Goal: Transaction & Acquisition: Purchase product/service

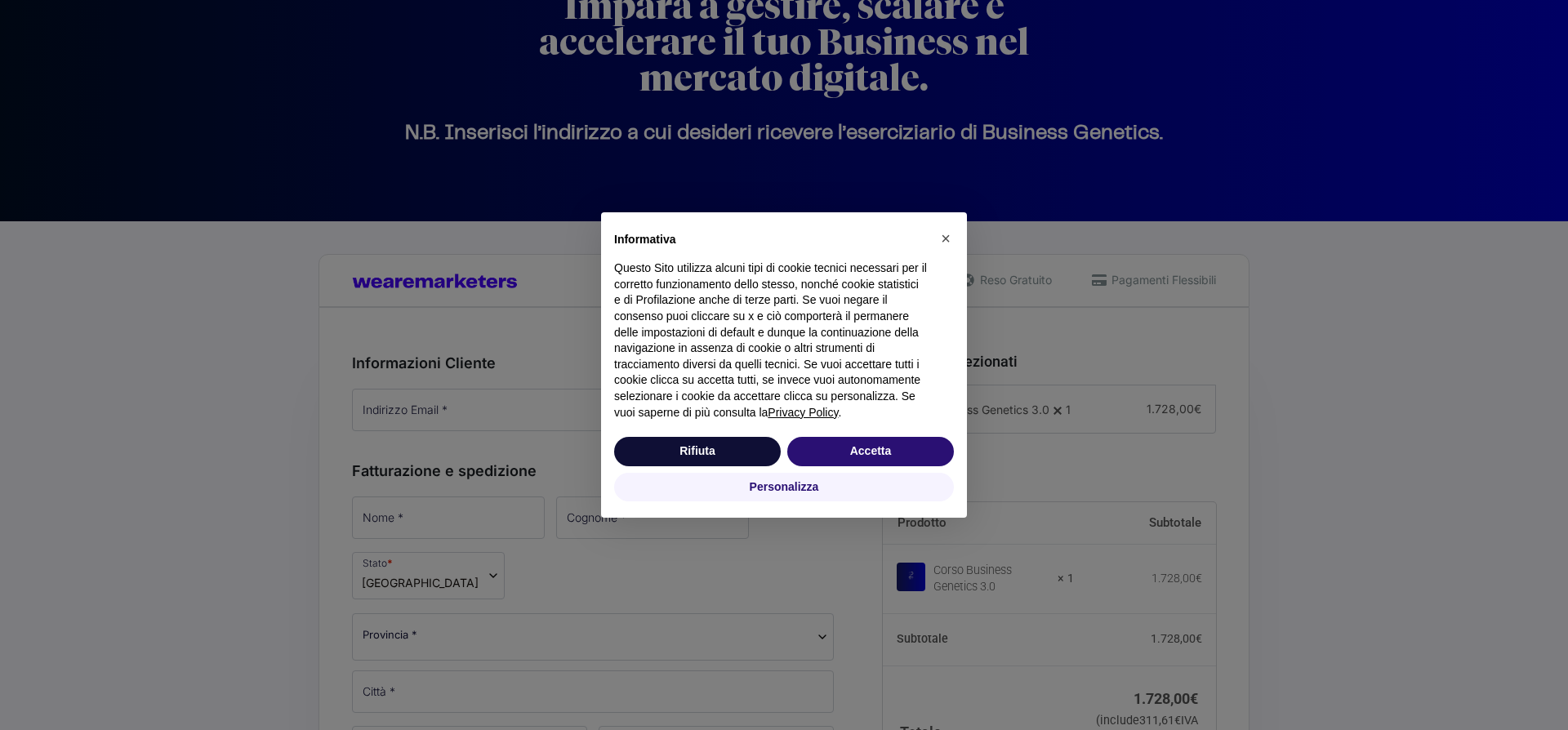
click at [471, 413] on div "× Informativa Questo Sito utilizza alcuni tipi di cookie tecnici necessari per …" at bounding box center [784, 365] width 1568 height 730
click at [937, 466] on button "Accetta" at bounding box center [871, 451] width 166 height 30
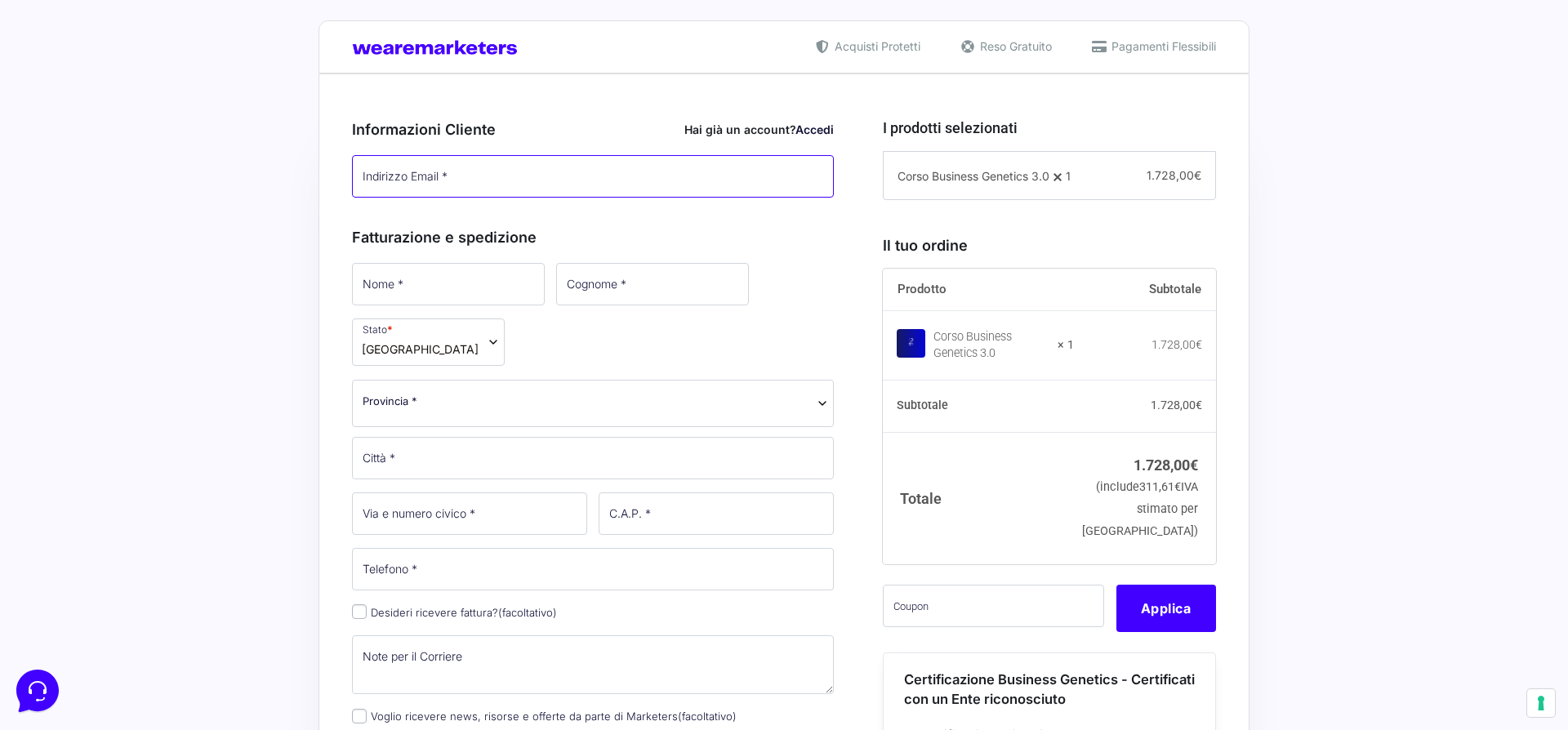
scroll to position [354, 0]
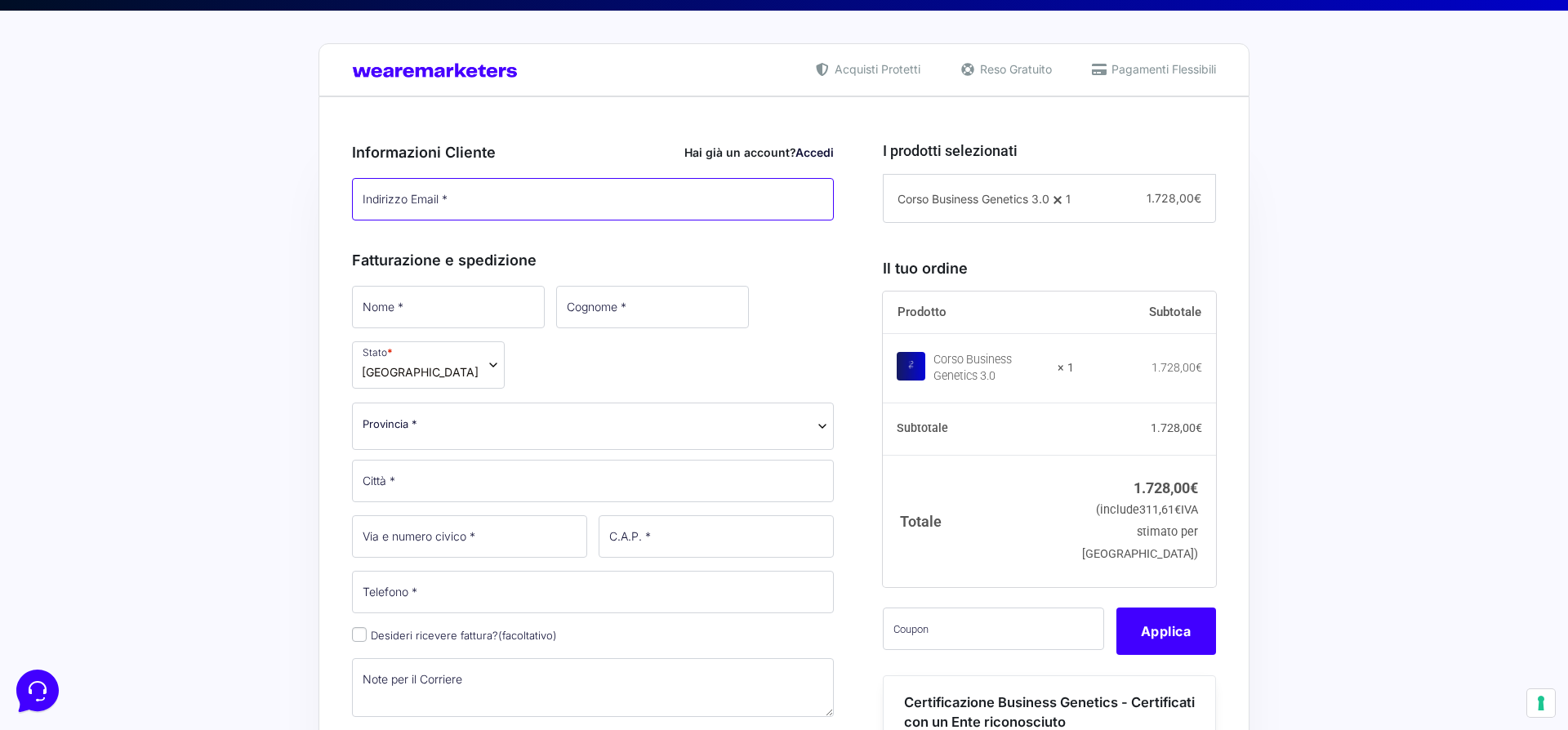
click at [522, 202] on input "Indirizzo Email *" at bounding box center [592, 199] width 482 height 42
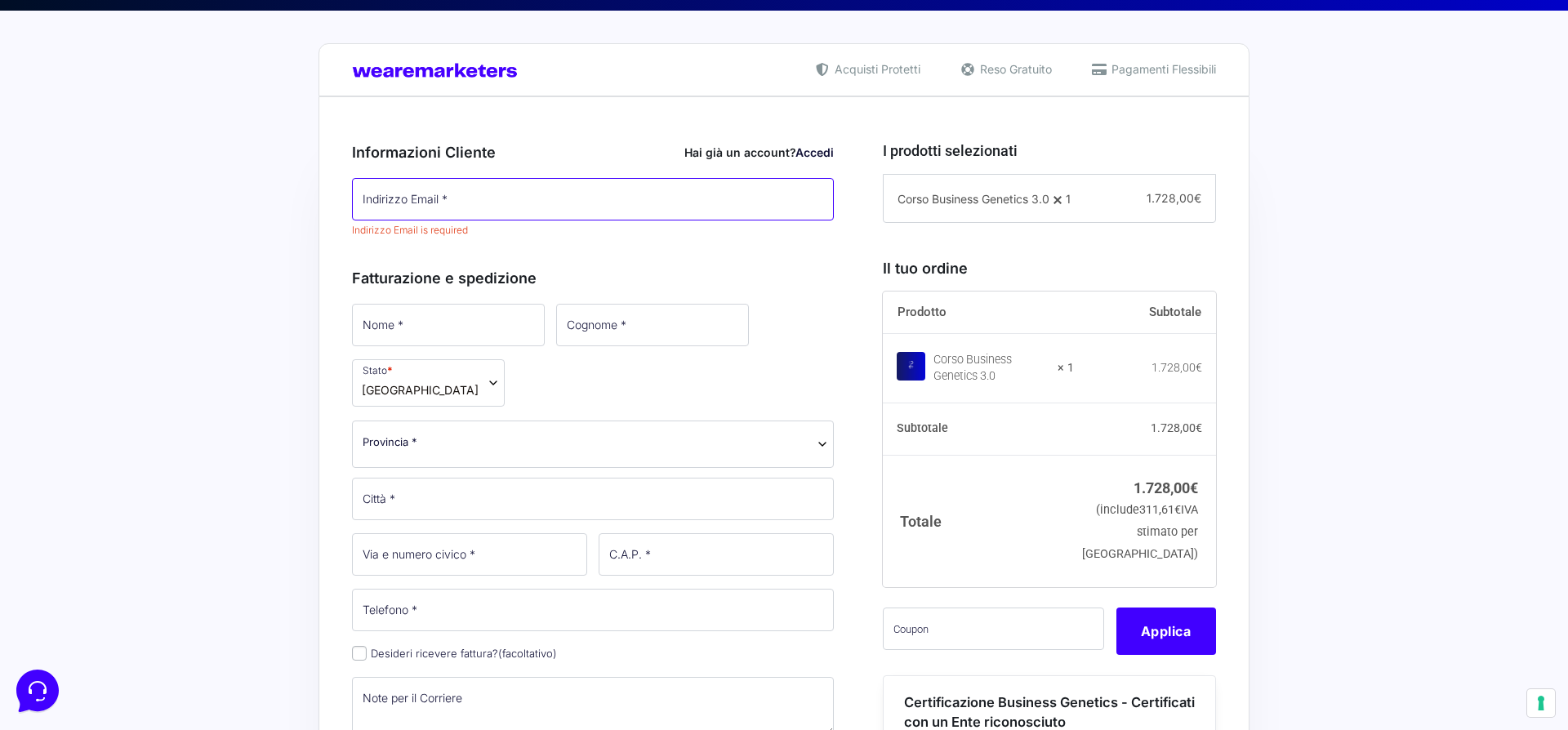
click at [574, 188] on input "Indirizzo Email *" at bounding box center [592, 199] width 482 height 42
type input "[EMAIL_ADDRESS][DOMAIN_NAME]"
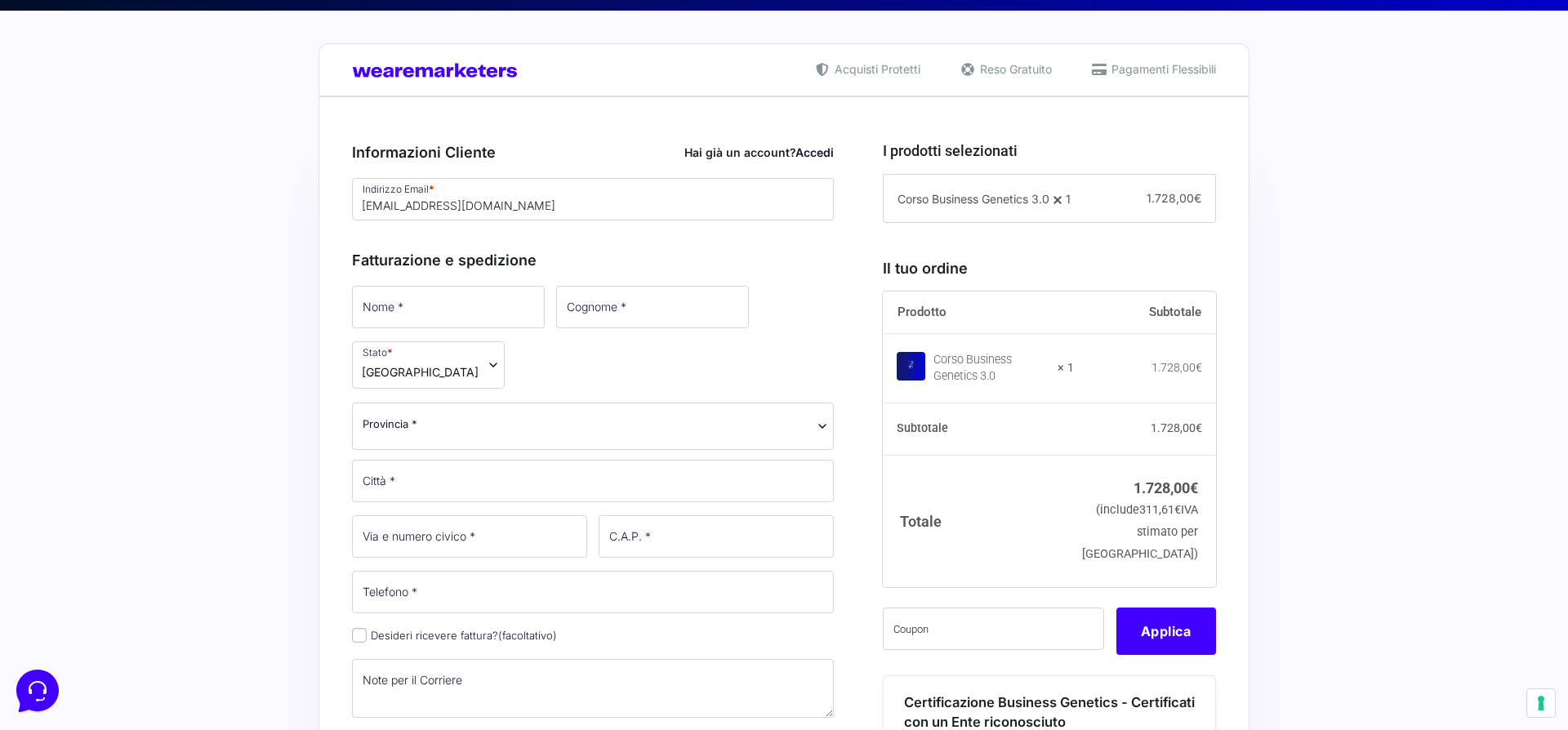
click at [510, 167] on div "Informazioni Cliente Hai già un account? Accedi Indirizzo Email * [EMAIL_ADDRES…" at bounding box center [592, 182] width 482 height 81
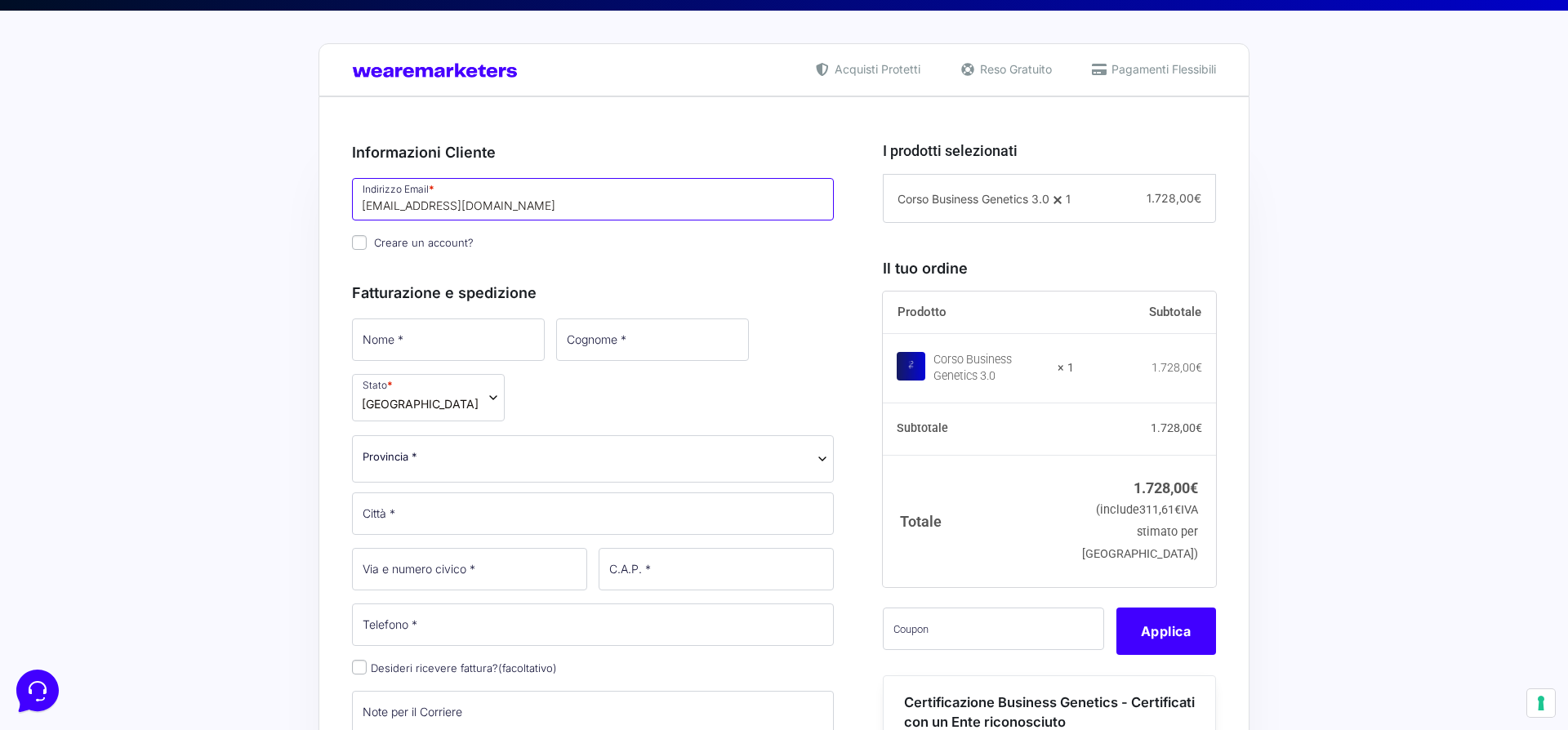
click at [520, 212] on input "[EMAIL_ADDRESS][DOMAIN_NAME]" at bounding box center [592, 199] width 482 height 42
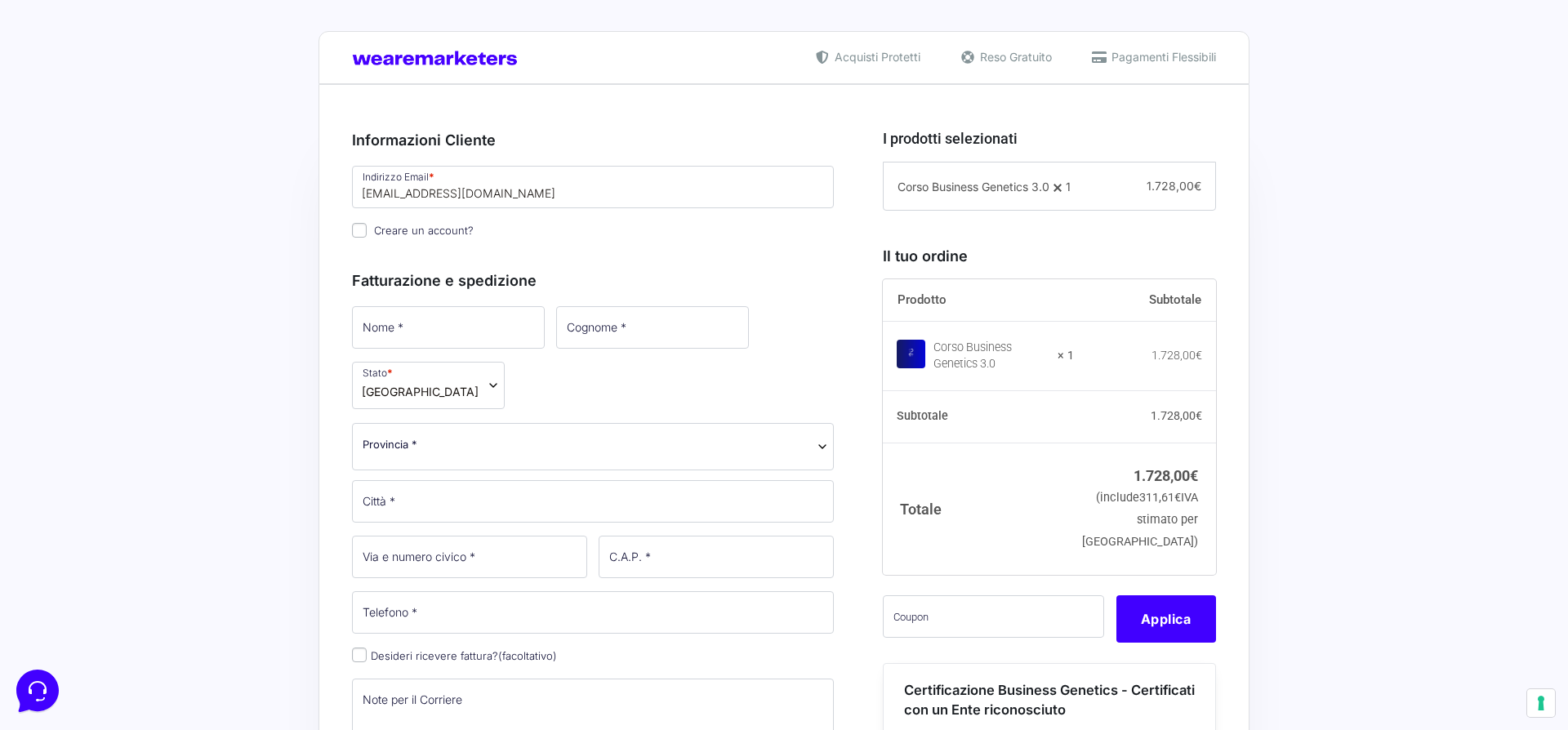
scroll to position [365, 0]
click at [437, 275] on h3 "Fatturazione e spedizione" at bounding box center [592, 282] width 482 height 22
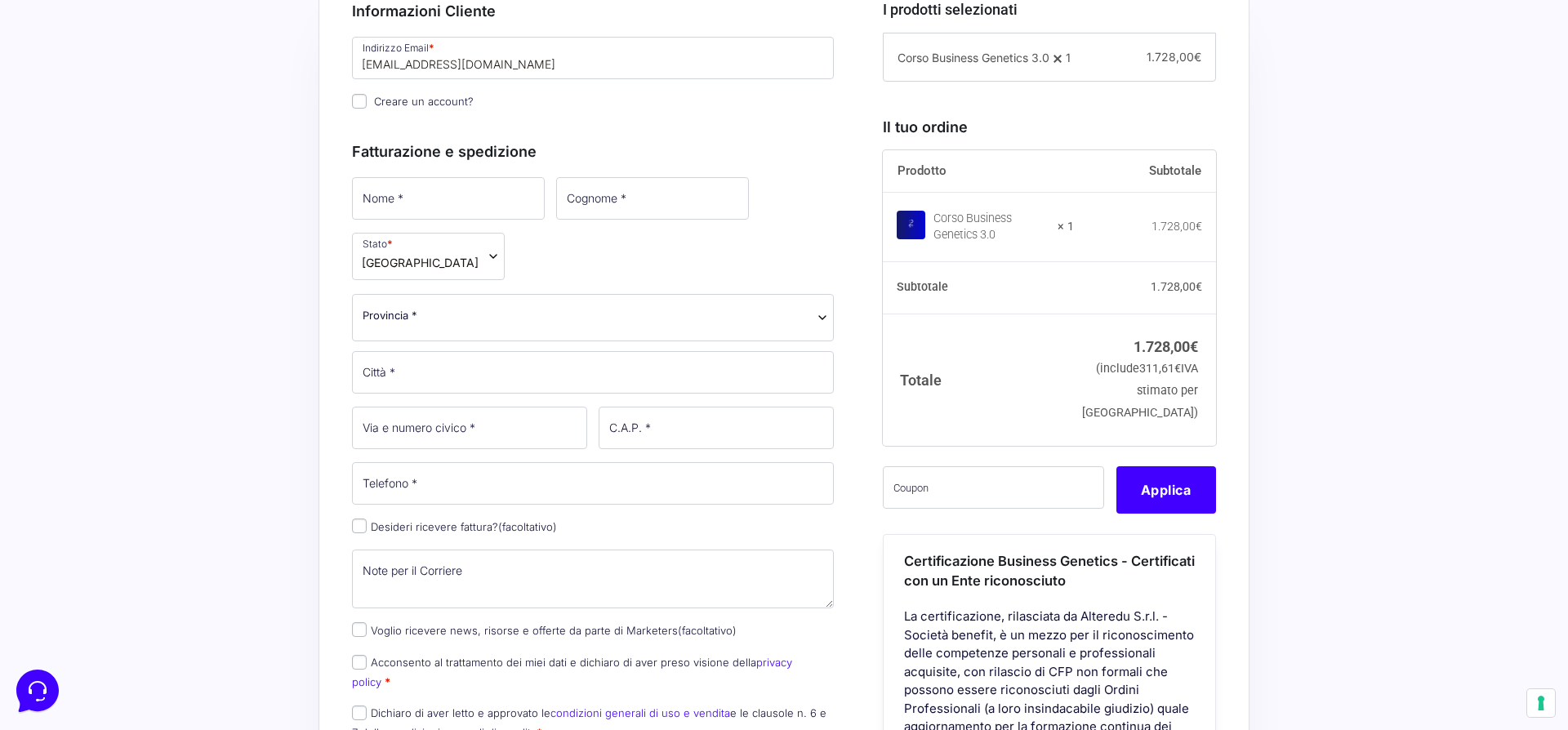
scroll to position [504, 0]
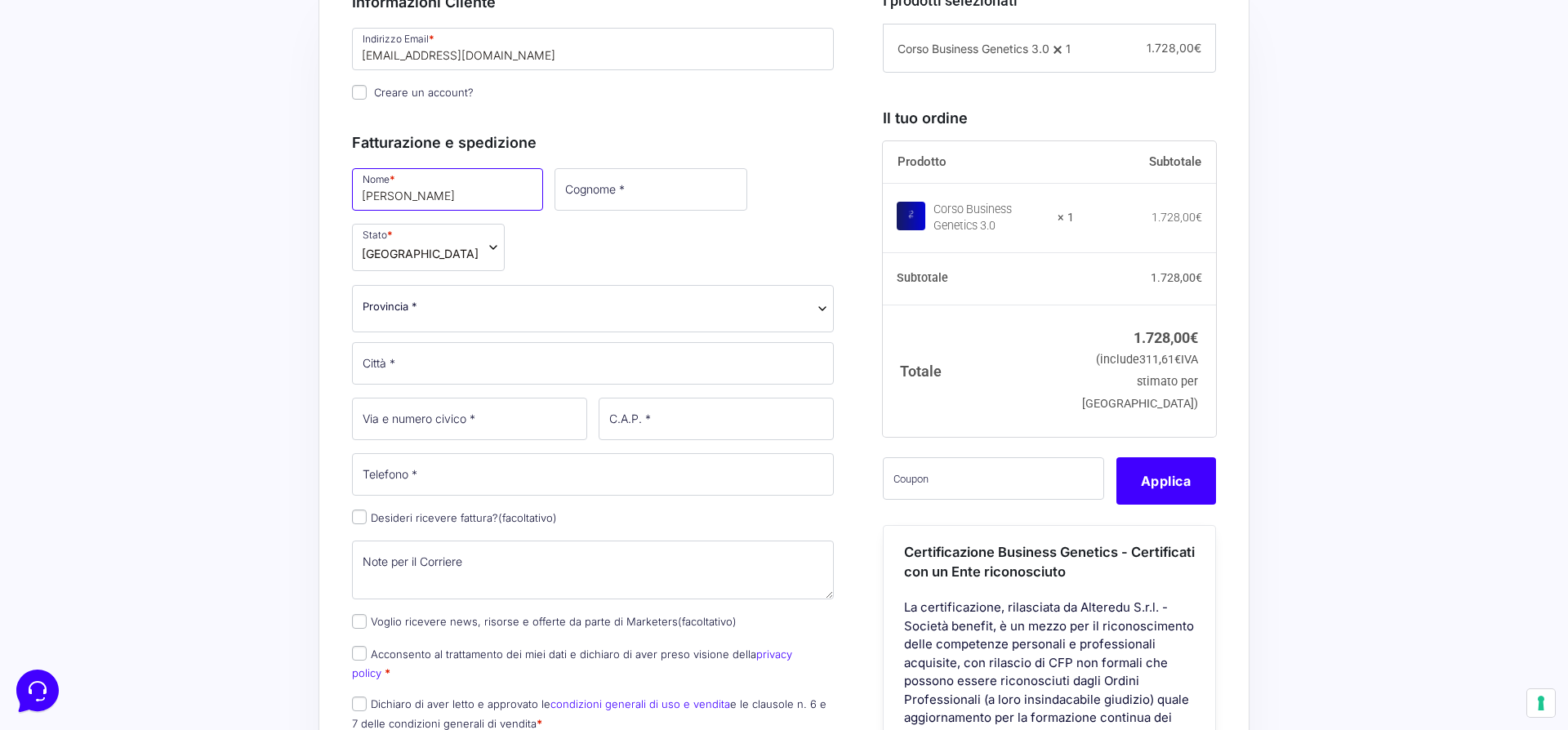
type input "[PERSON_NAME]"
click at [661, 316] on span "Provincia *" at bounding box center [592, 309] width 482 height 48
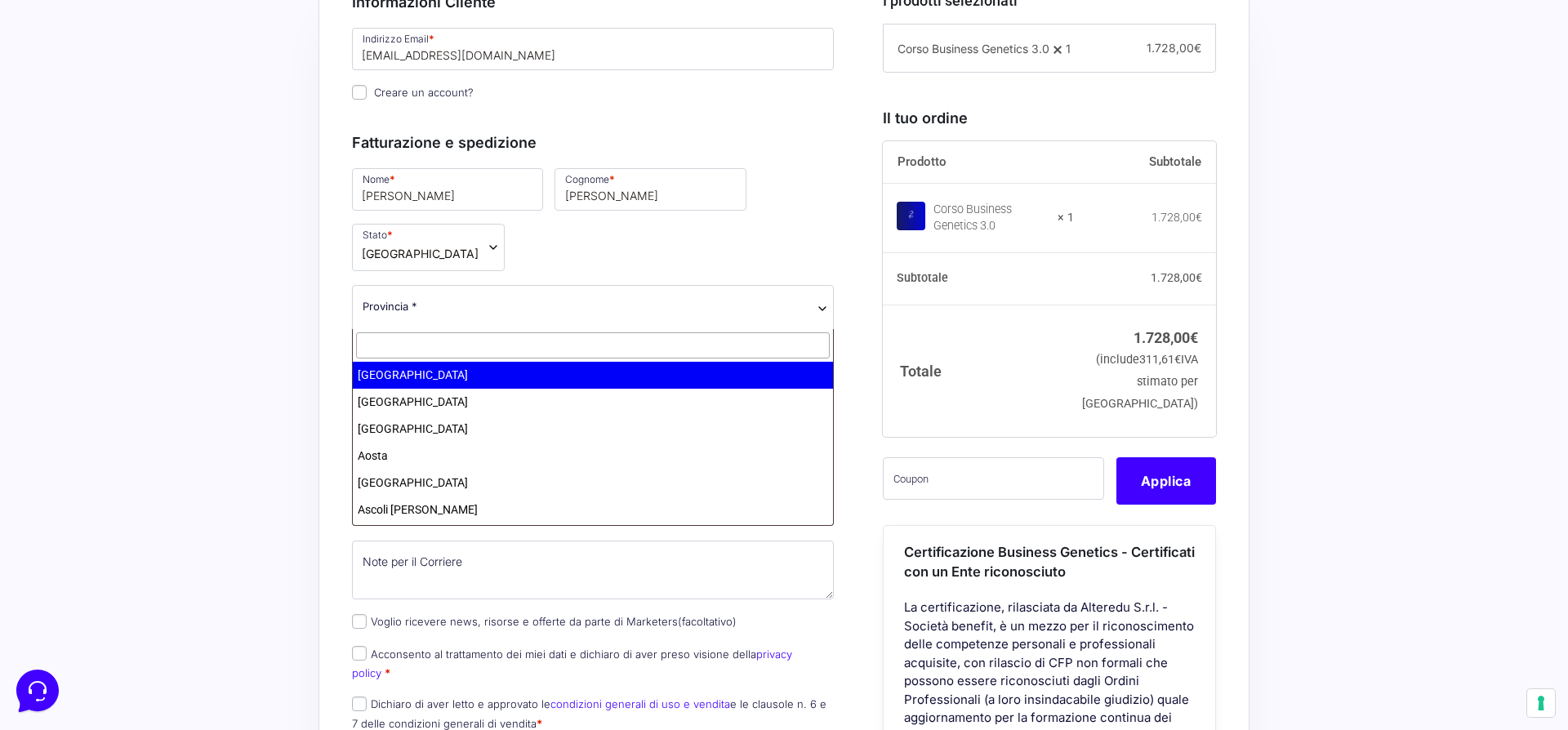
click at [620, 351] on input "text" at bounding box center [593, 345] width 474 height 27
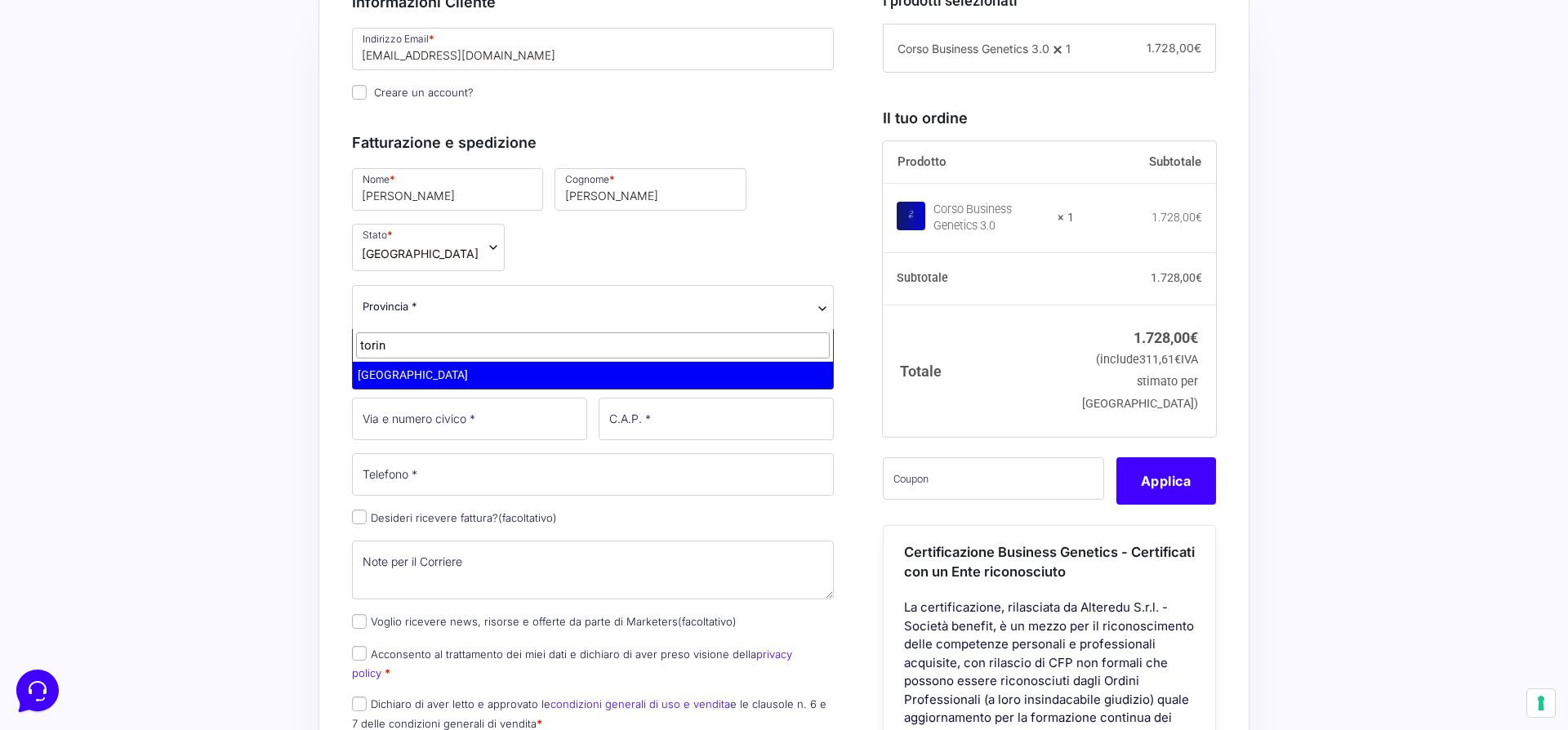
type input "torin"
select select "TO"
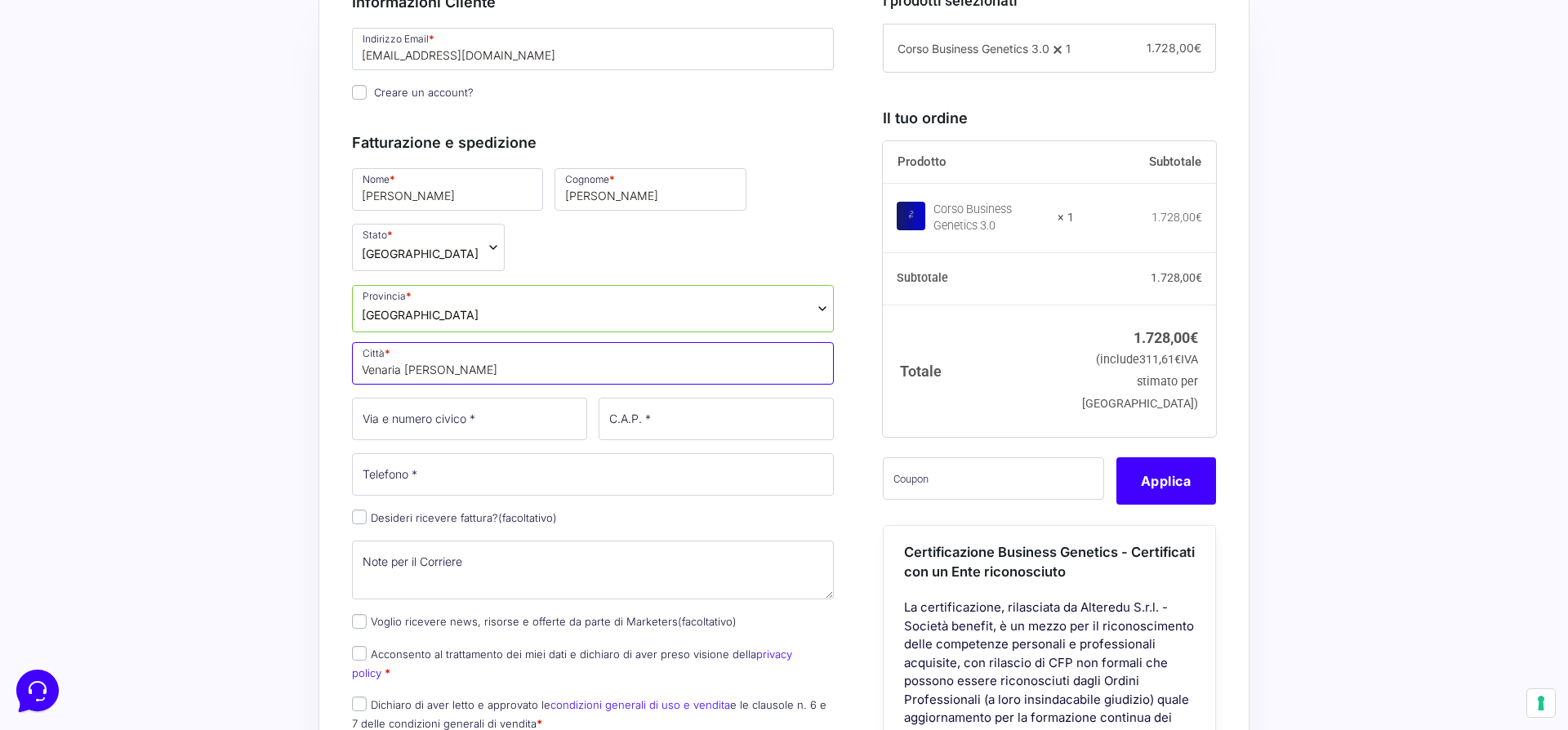
type input "Venaria [PERSON_NAME]"
click at [266, 372] on div "Acquisti Protetti Reso Gratuito Pagamenti Flessibili Riepilogo Ordine 1.728,00 …" at bounding box center [784, 654] width 1568 height 1588
type input "[STREET_ADDRESS]"
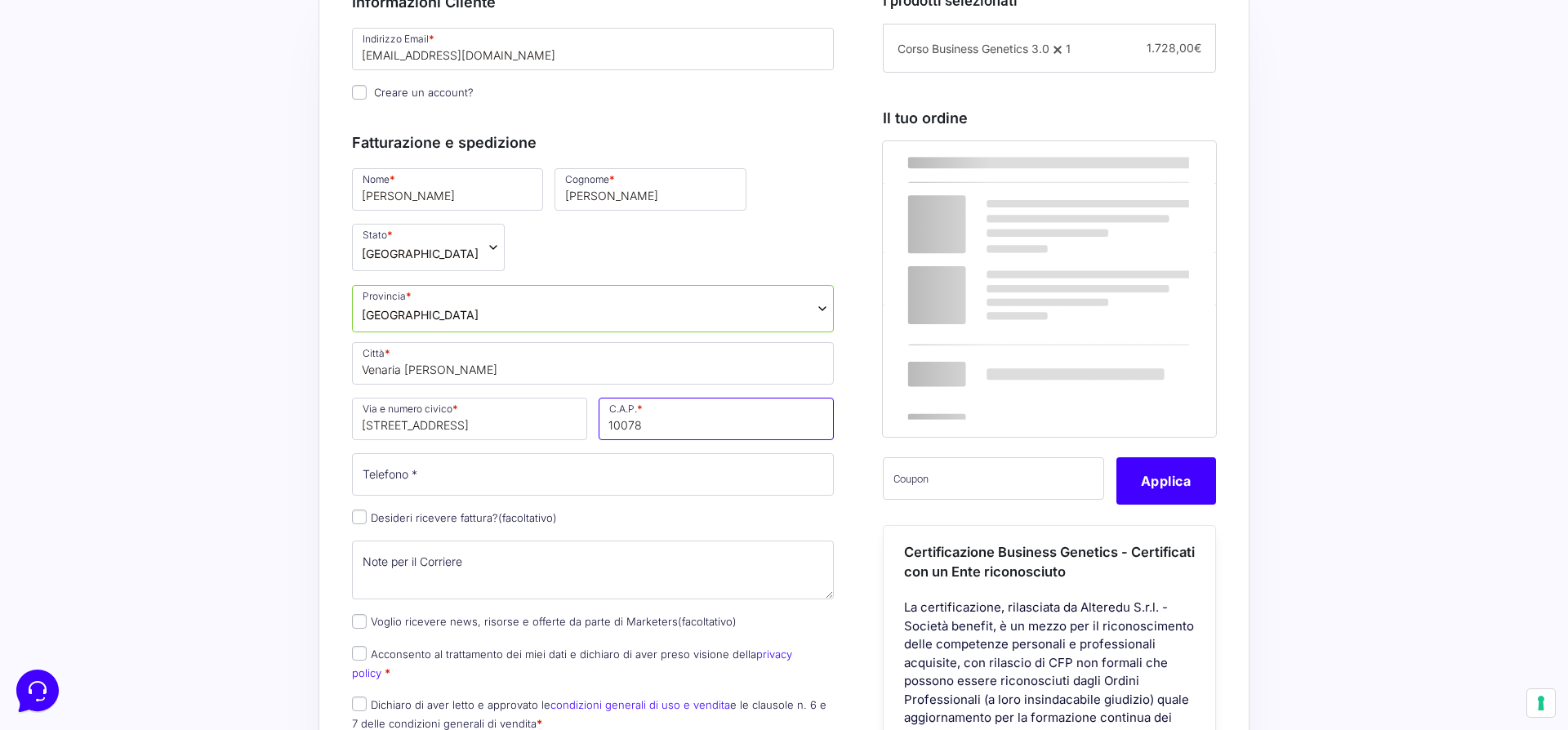
type input "10078"
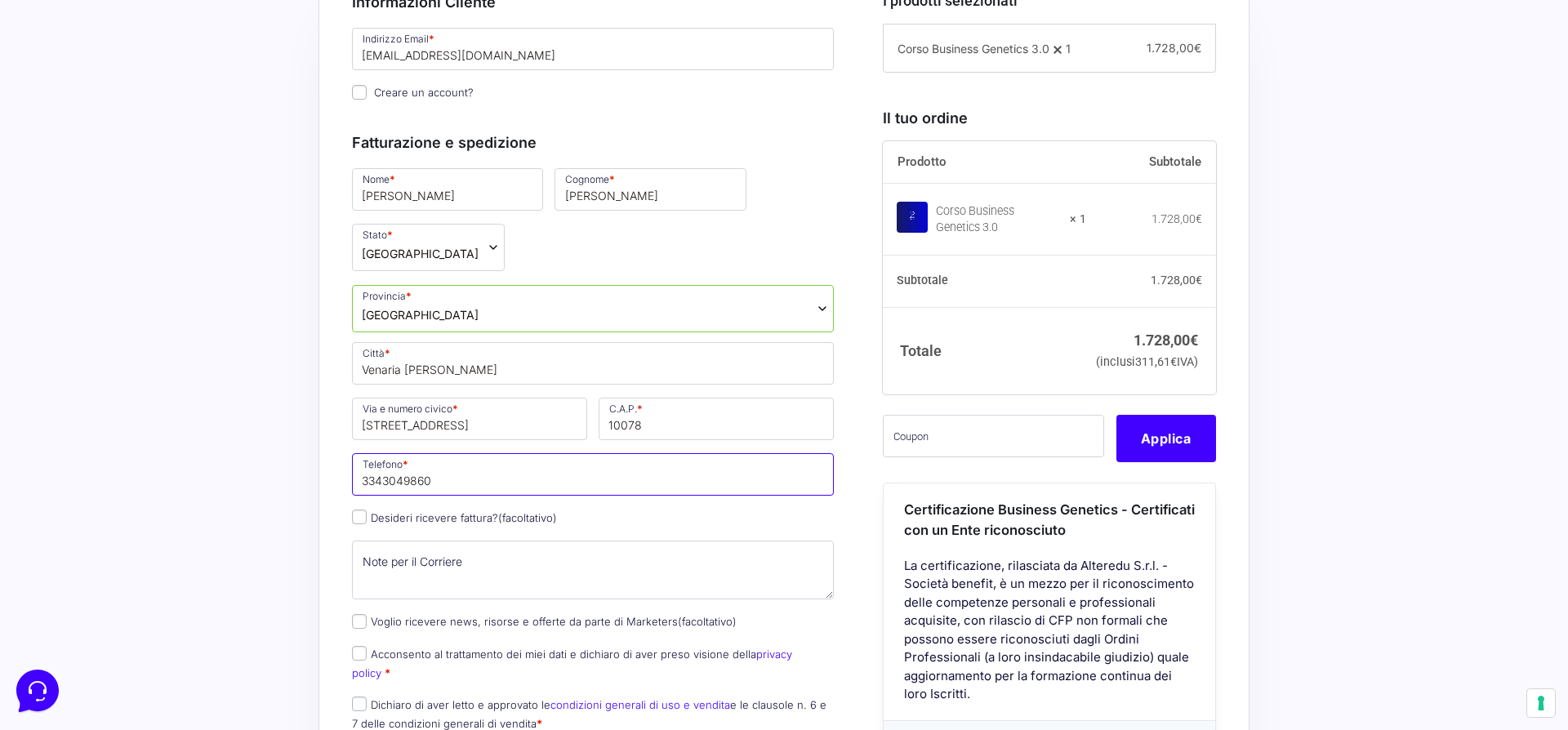
type input "3343049860"
click at [162, 436] on div "Acquisti Protetti Reso Gratuito Pagamenti Flessibili Riepilogo Ordine 1.728,00 …" at bounding box center [784, 654] width 1568 height 1588
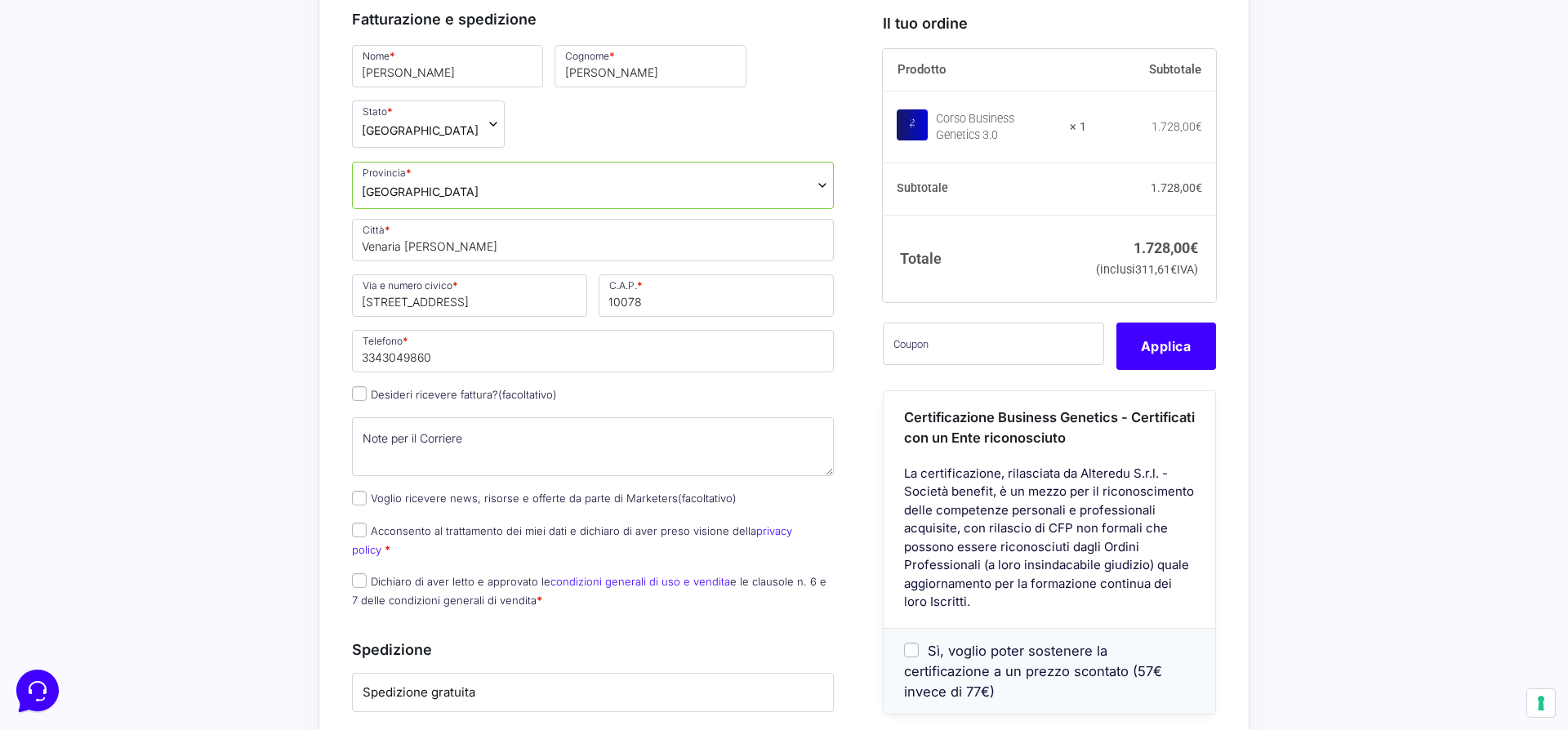
scroll to position [629, 0]
click at [362, 393] on input "Desideri ricevere fattura? (facoltativo)" at bounding box center [358, 391] width 14 height 14
checkbox input "true"
select select "IT"
type input "0000000"
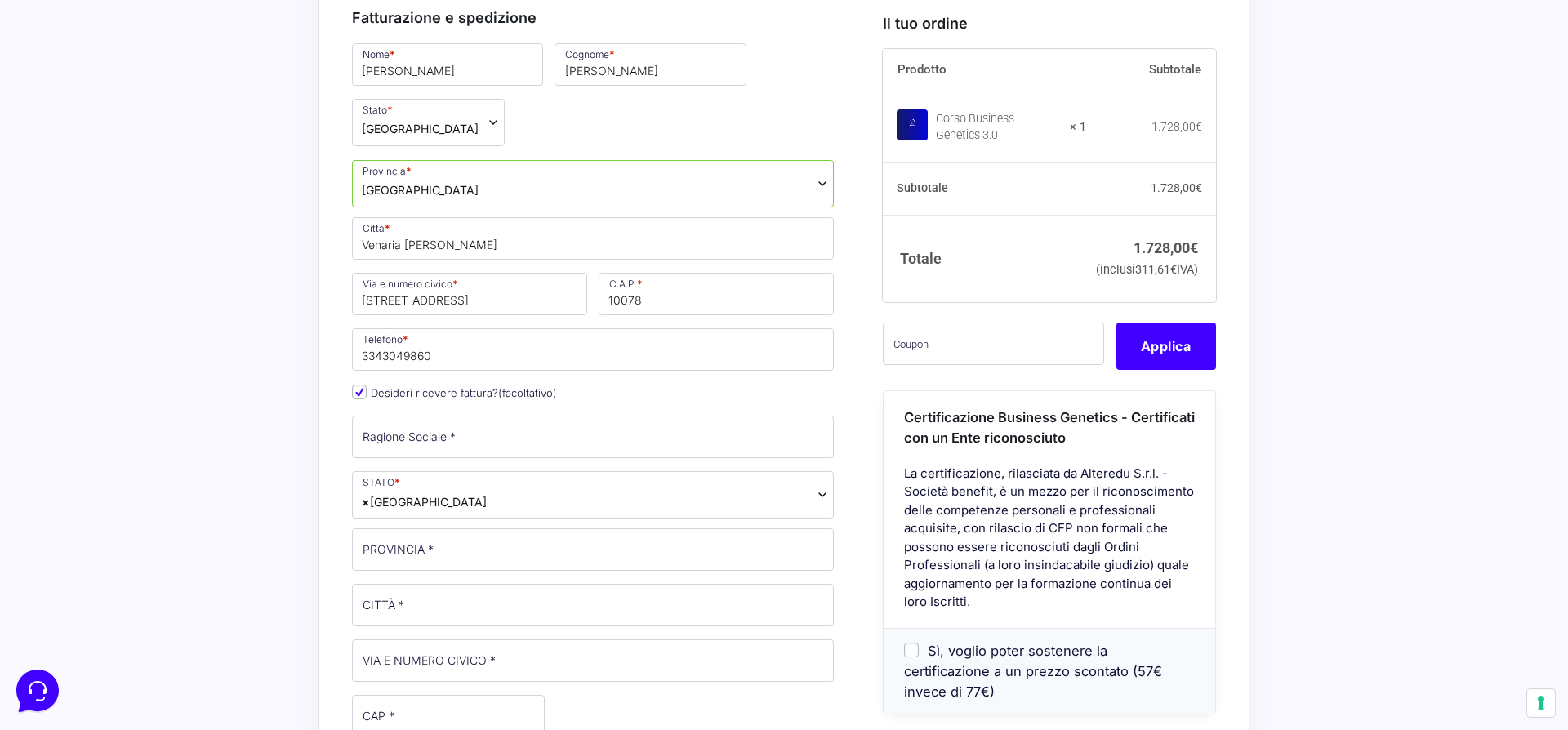
click at [358, 390] on input "Desideri ricevere fattura? (facoltativo)" at bounding box center [358, 391] width 14 height 14
checkbox input "false"
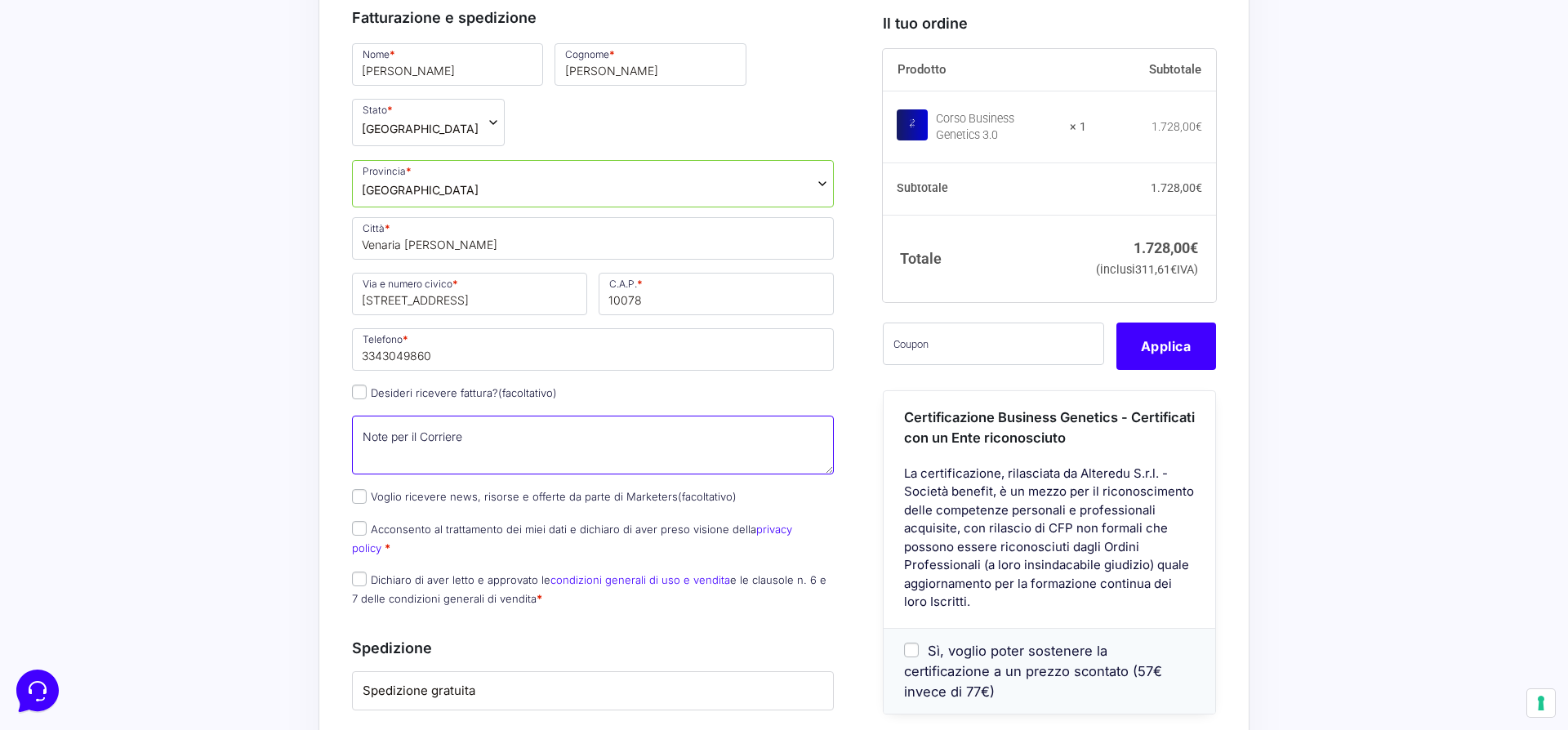
click at [381, 435] on textarea "Note per il Corriere (facoltativo)" at bounding box center [592, 444] width 482 height 59
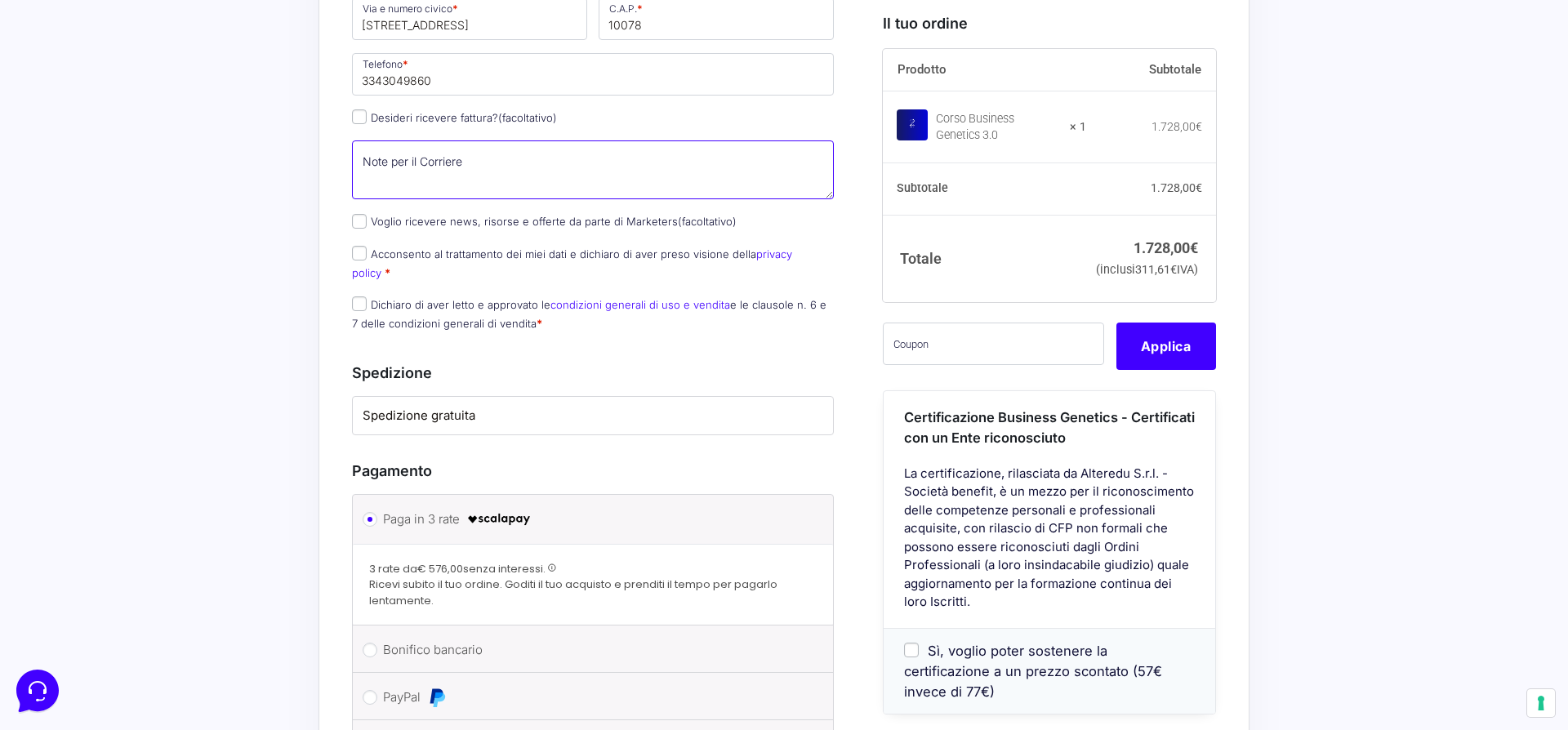
scroll to position [885, 0]
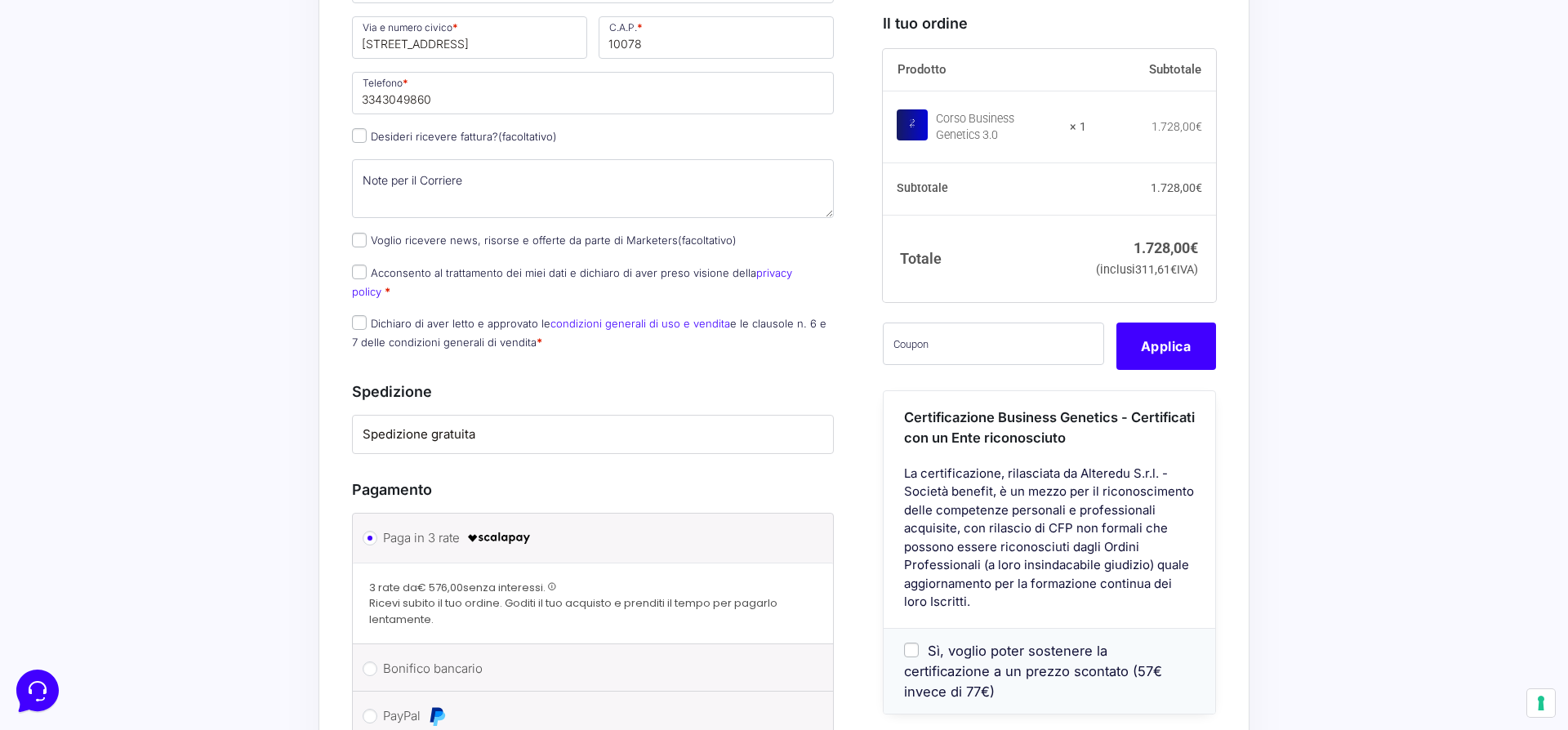
click at [274, 199] on div "Acquisti Protetti Reso Gratuito Pagamenti Flessibili Riepilogo Ordine 1.728,00 …" at bounding box center [784, 273] width 1568 height 1588
click at [1448, 272] on div "Acquisti Protetti Reso Gratuito Pagamenti Flessibili Riepilogo Ordine 1.728,00 …" at bounding box center [784, 273] width 1568 height 1588
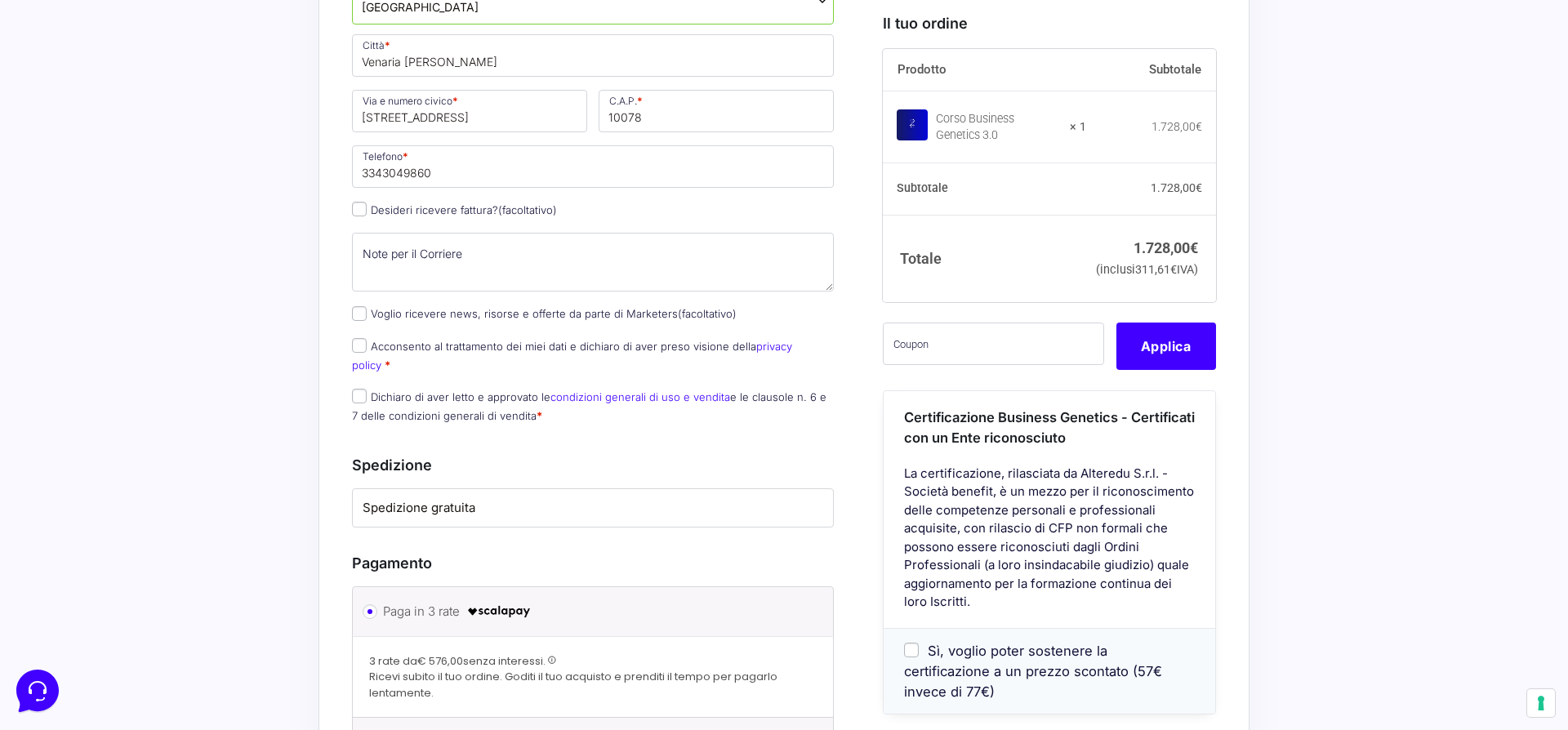
scroll to position [699, 0]
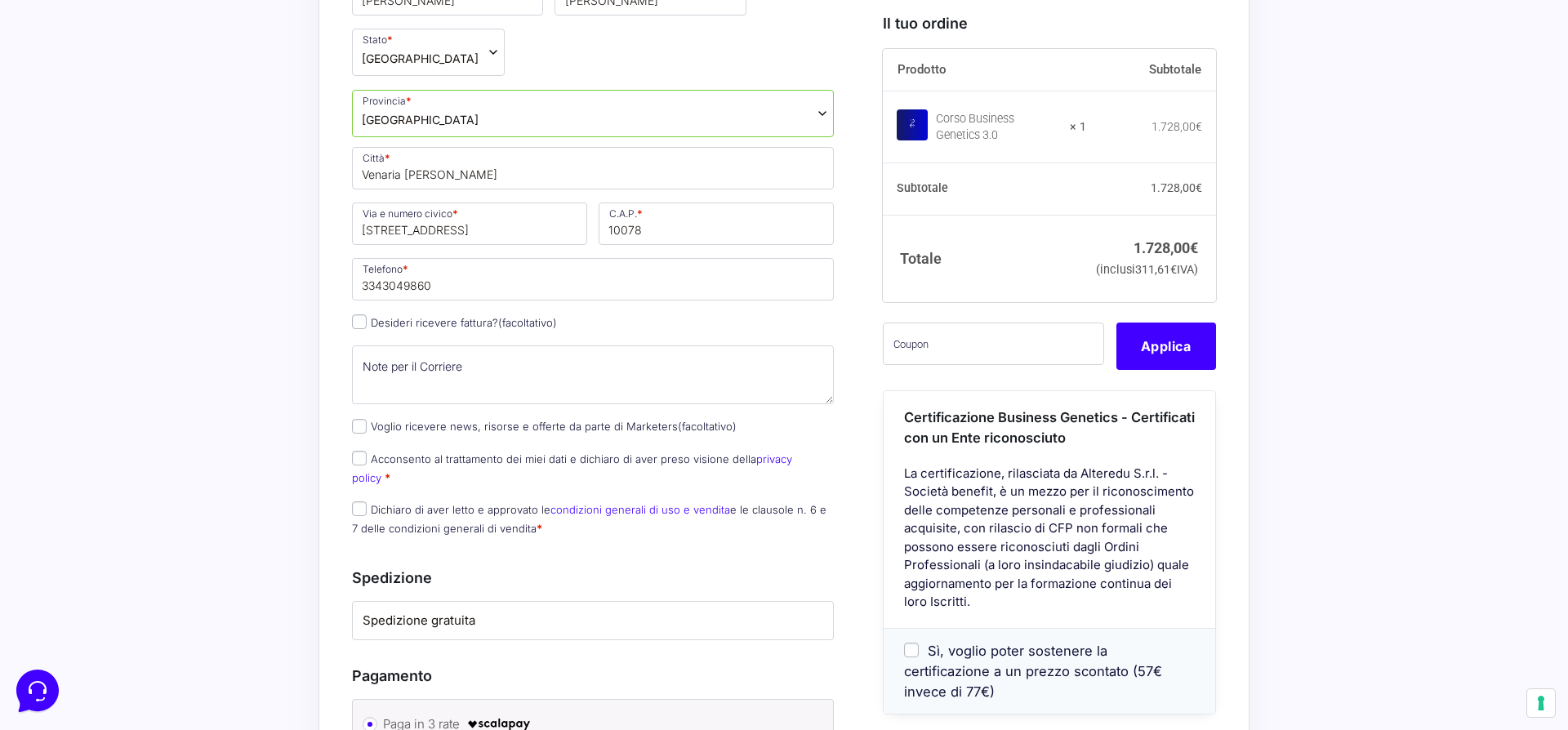
click at [364, 461] on input "Acconsento al trattamento dei miei dati e dichiaro di aver preso visione della …" at bounding box center [358, 458] width 14 height 14
checkbox input "true"
click at [373, 503] on label "Dichiaro di aver letto e approvato le condizioni generali di uso e vendita e le…" at bounding box center [589, 519] width 475 height 32
click at [367, 501] on input "Dichiaro di aver letto e approvato le condizioni generali di uso e vendita e le…" at bounding box center [358, 508] width 14 height 14
checkbox input "true"
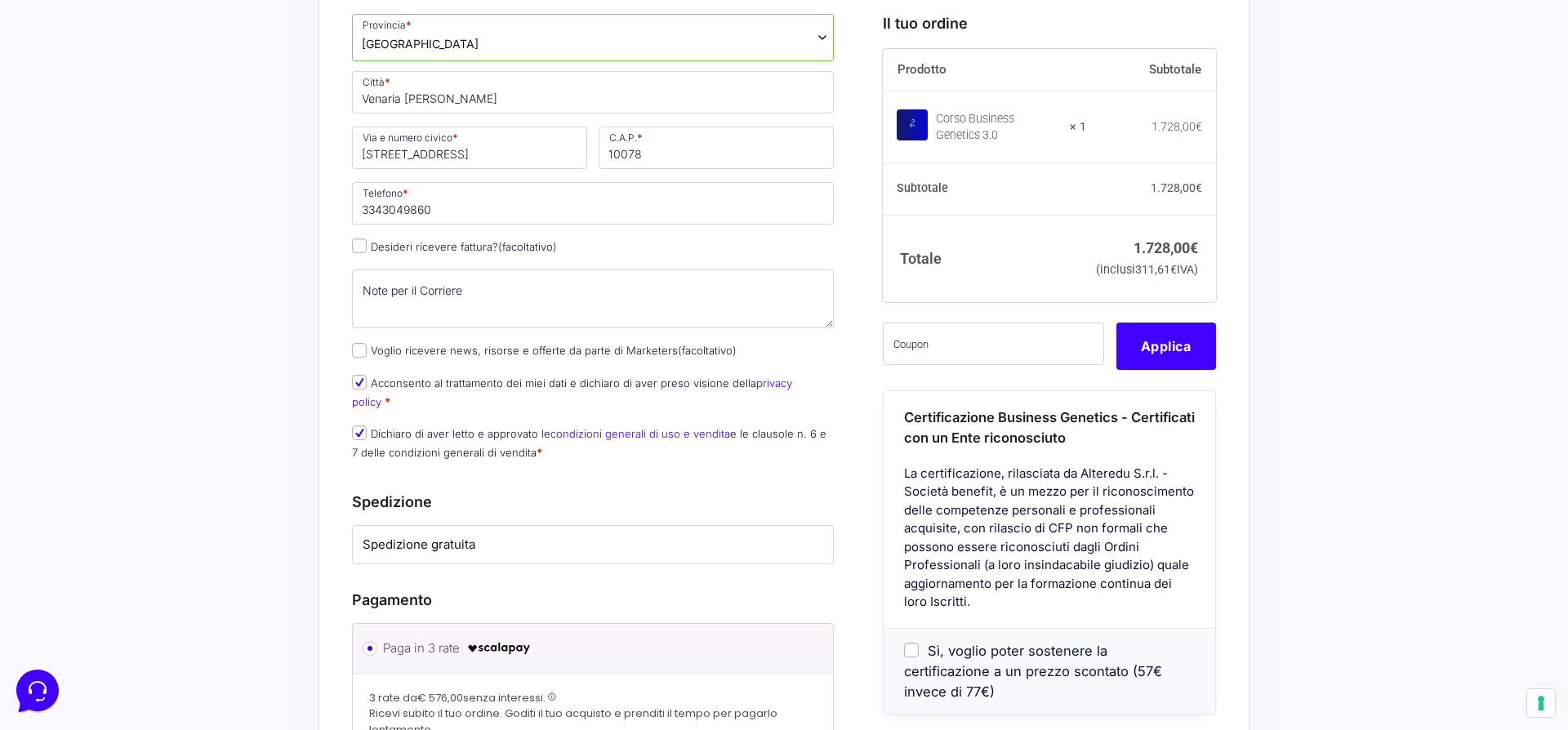
scroll to position [812, 0]
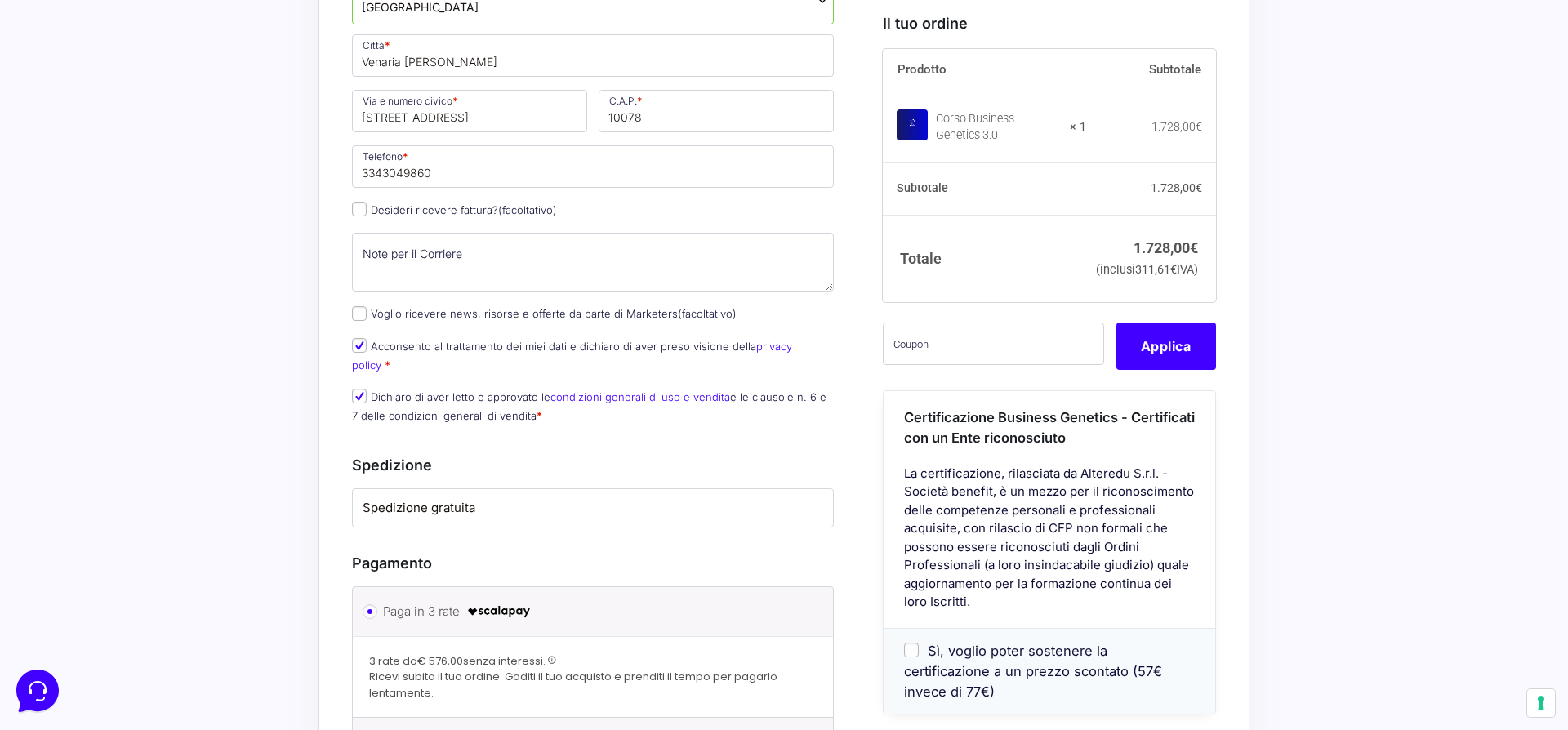
click at [463, 498] on li "Spedizione gratuita" at bounding box center [592, 508] width 480 height 38
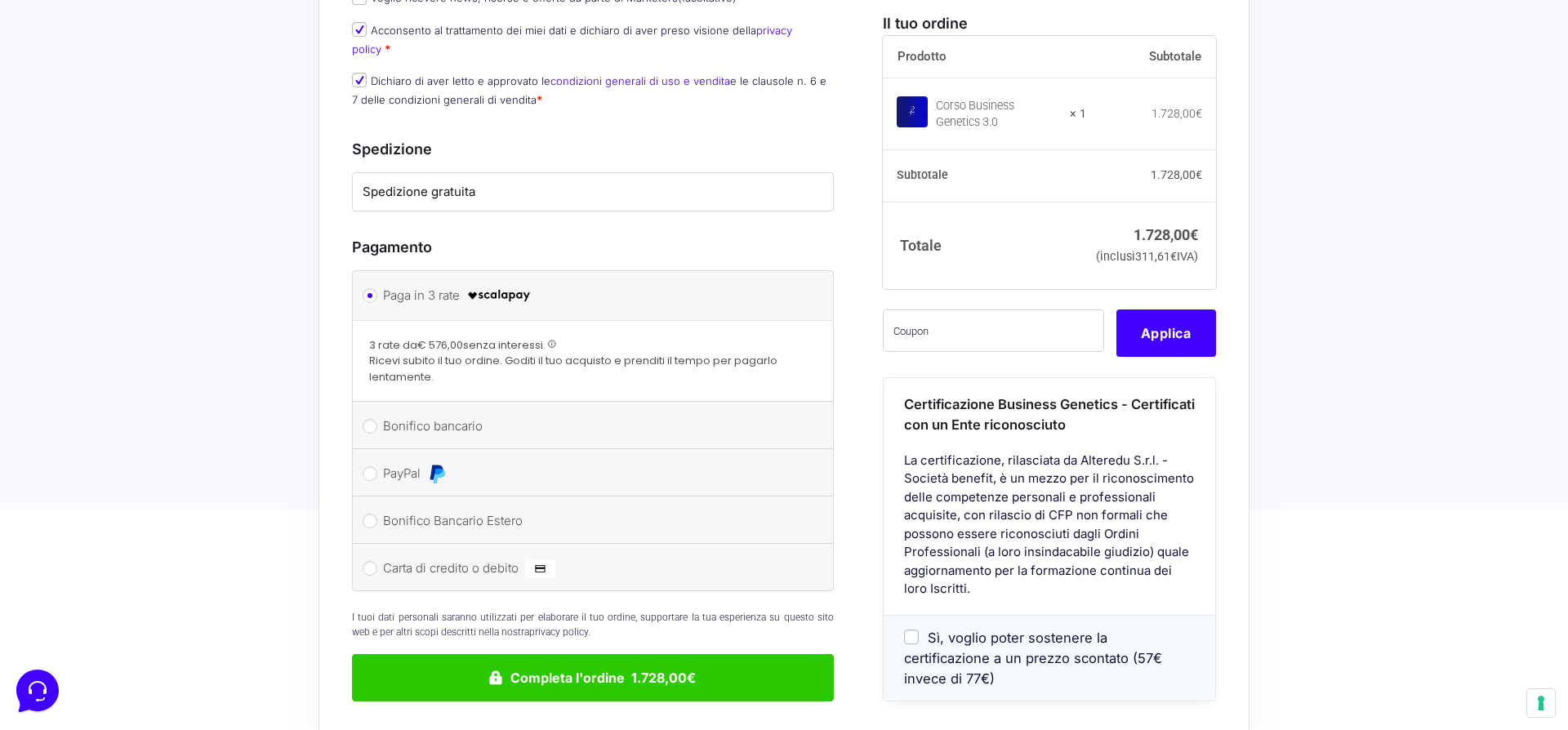
scroll to position [1145, 0]
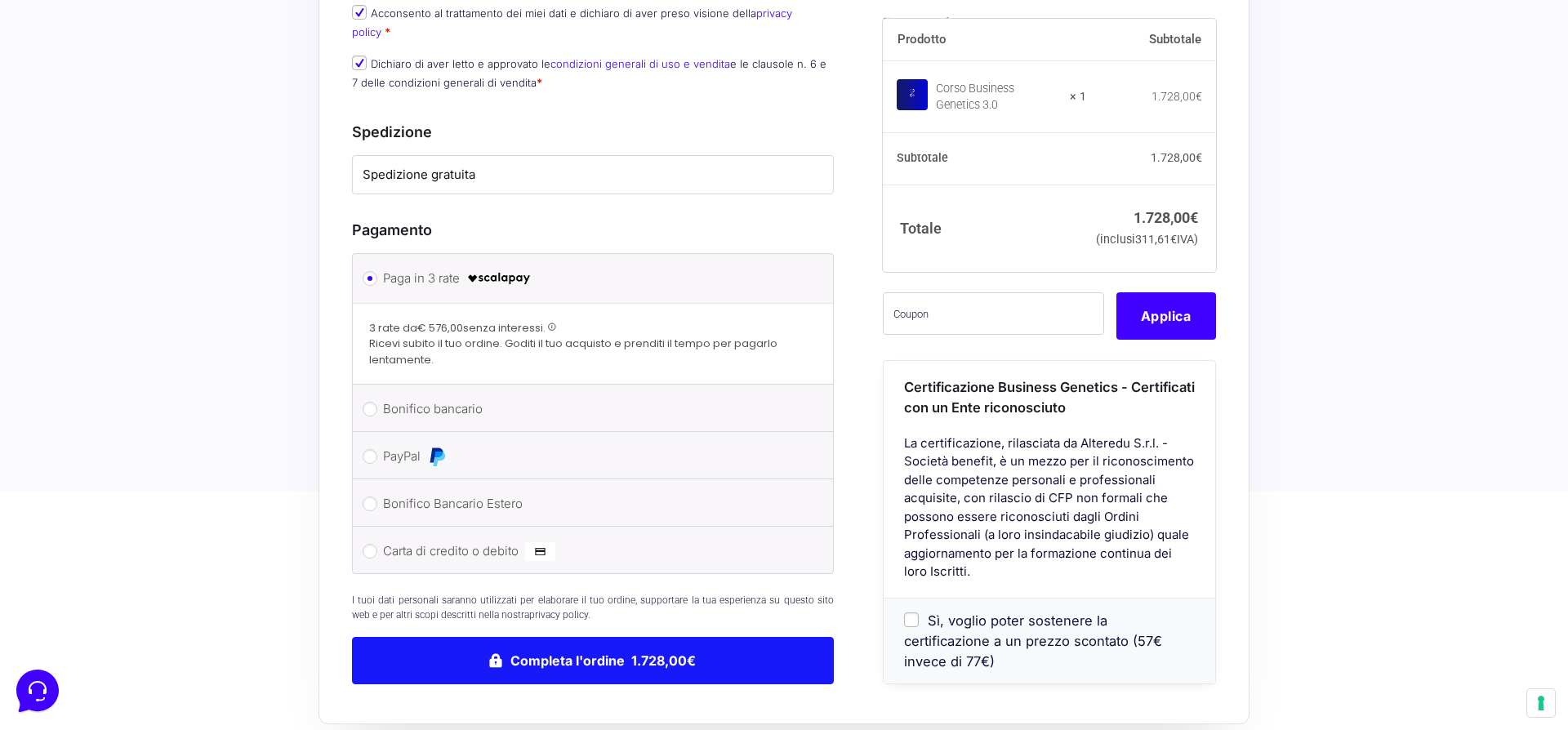
click at [533, 637] on button "Completa l'ordine 1.728,00€" at bounding box center [592, 660] width 482 height 48
